Goal: Task Accomplishment & Management: Manage account settings

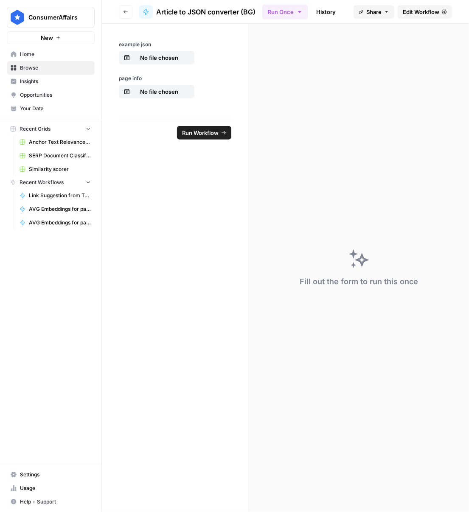
click at [29, 472] on span "Settings" at bounding box center [55, 475] width 71 height 8
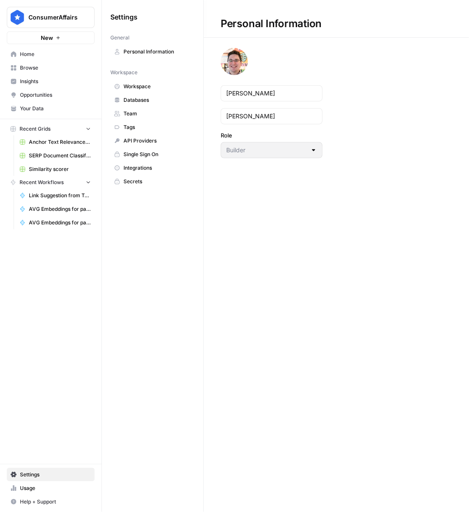
click at [128, 123] on span "Tags" at bounding box center [156, 127] width 67 height 8
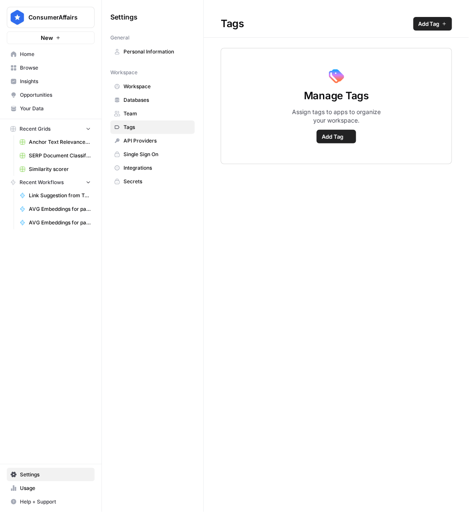
click at [131, 113] on span "Team" at bounding box center [156, 114] width 67 height 8
